Goal: Find specific page/section: Find specific page/section

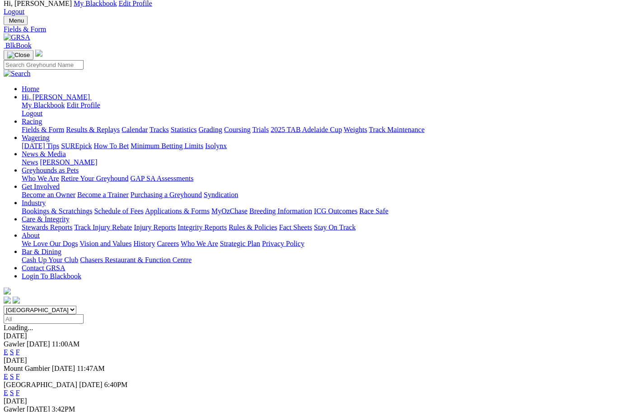
scroll to position [30, 0]
click at [20, 372] on link "F" at bounding box center [18, 376] width 4 height 8
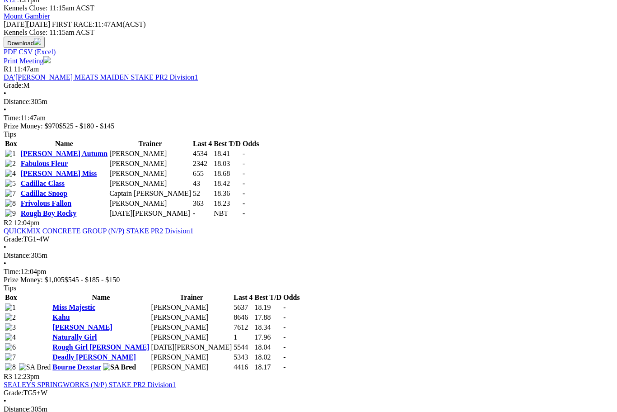
scroll to position [454, 0]
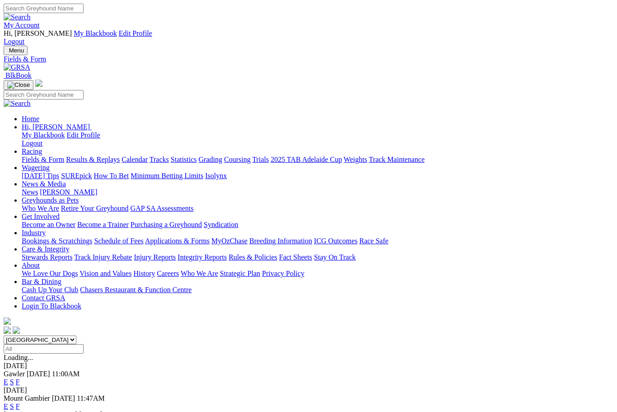
scroll to position [21, 0]
